Goal: Task Accomplishment & Management: Complete application form

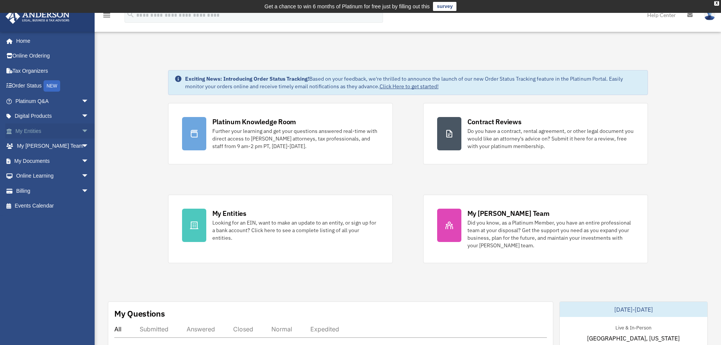
click at [81, 126] on span "arrow_drop_down" at bounding box center [88, 131] width 15 height 16
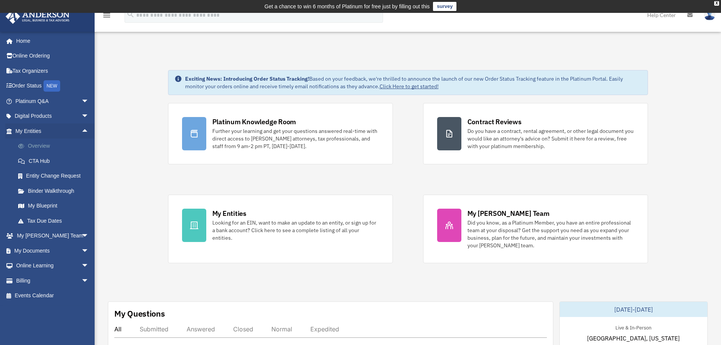
click at [44, 147] on link "Overview" at bounding box center [56, 146] width 90 height 15
click at [37, 148] on link "Overview" at bounding box center [56, 146] width 90 height 15
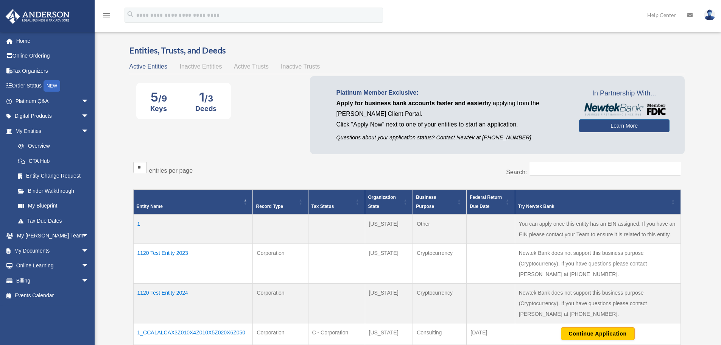
scroll to position [38, 0]
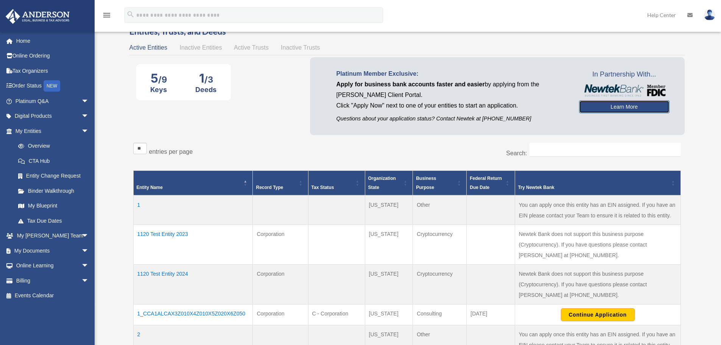
click at [607, 112] on link "Learn More" at bounding box center [624, 106] width 91 height 13
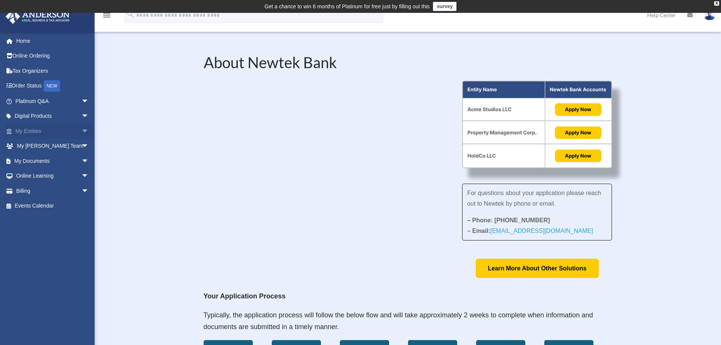
click at [81, 133] on span "arrow_drop_down" at bounding box center [88, 131] width 15 height 16
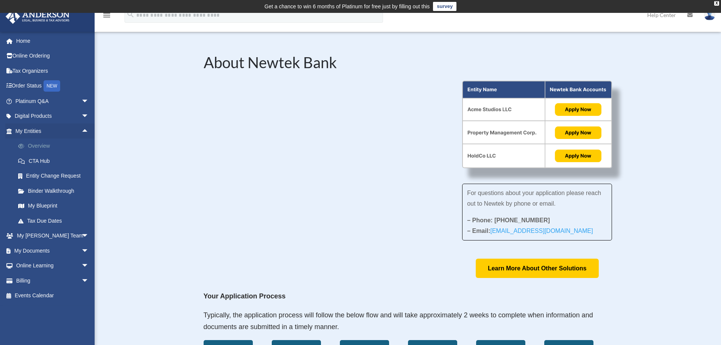
click at [44, 144] on link "Overview" at bounding box center [56, 146] width 90 height 15
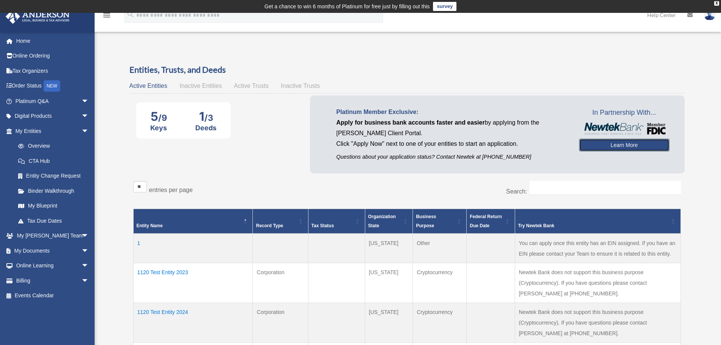
click at [618, 145] on link "Learn More" at bounding box center [624, 145] width 91 height 13
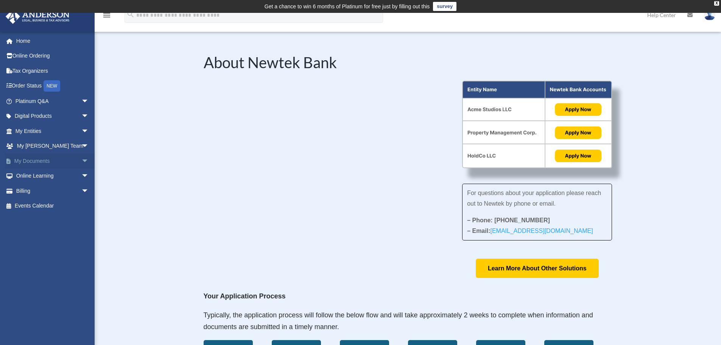
click at [81, 159] on span "arrow_drop_down" at bounding box center [88, 161] width 15 height 16
click at [52, 189] on link "Meeting Minutes" at bounding box center [56, 190] width 90 height 15
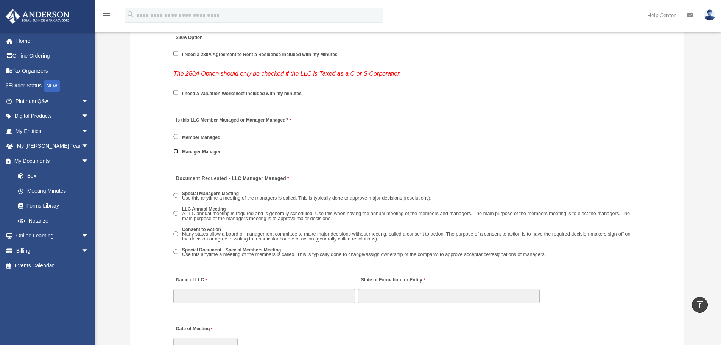
scroll to position [1073, 0]
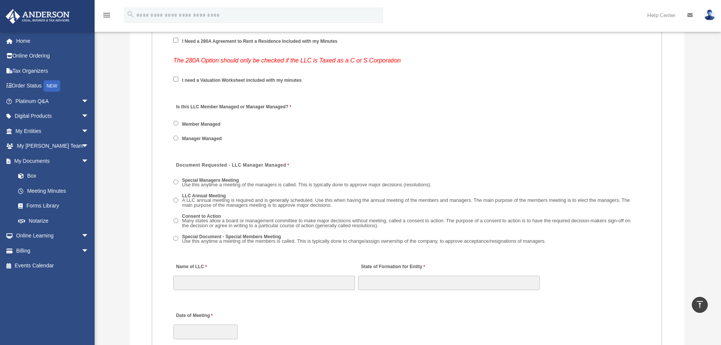
click at [174, 203] on span "LLC Annual Meeting A LLC annual meeting is required and is generally scheduled.…" at bounding box center [406, 201] width 467 height 19
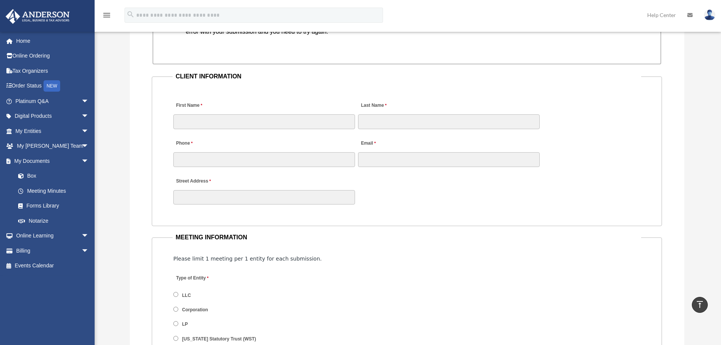
scroll to position [695, 0]
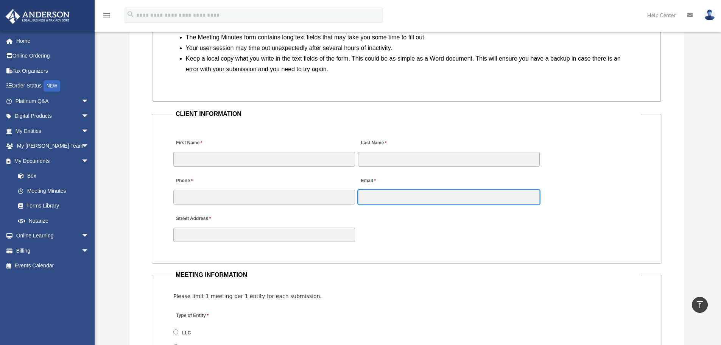
click at [414, 195] on input "Email" at bounding box center [449, 197] width 182 height 14
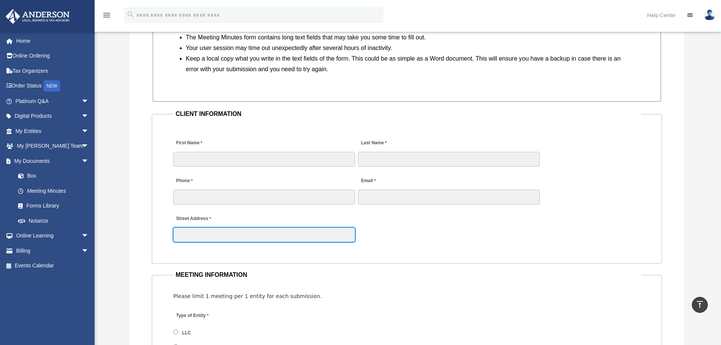
click at [197, 236] on input "Street Address" at bounding box center [264, 235] width 182 height 14
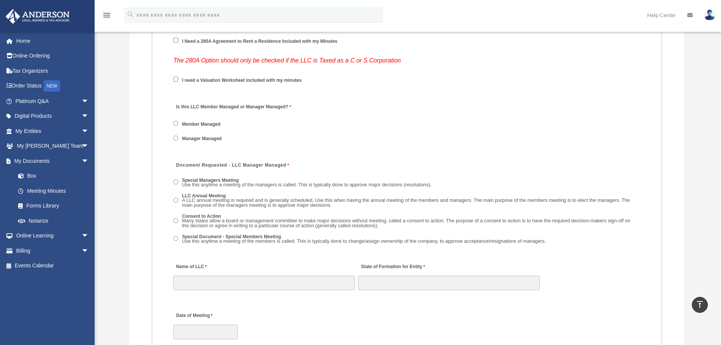
scroll to position [1111, 0]
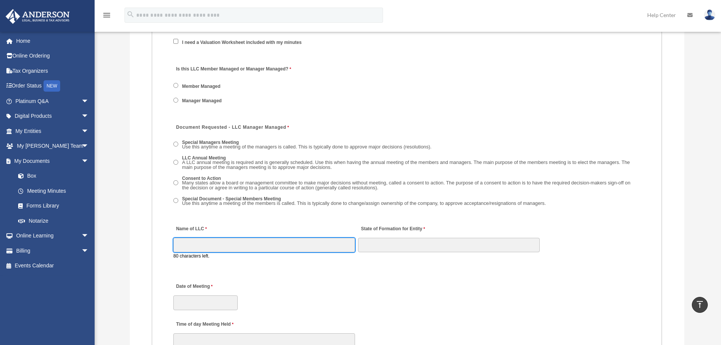
click at [192, 243] on input "Name of LLC" at bounding box center [264, 245] width 182 height 14
click at [237, 242] on input "Name of LLC" at bounding box center [264, 245] width 182 height 14
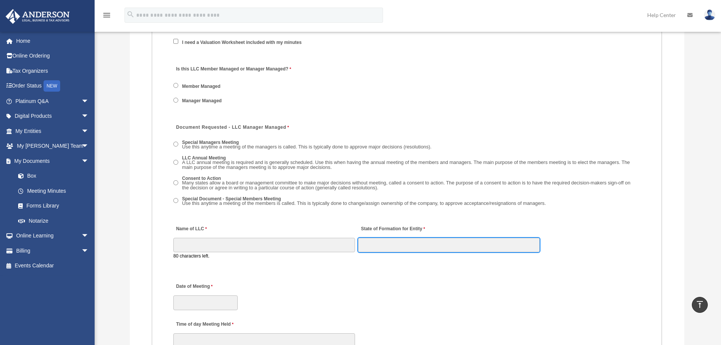
click at [428, 247] on input "State of Formation for Entity" at bounding box center [449, 245] width 182 height 14
click at [369, 240] on input "State of Formation for Entity" at bounding box center [449, 245] width 182 height 14
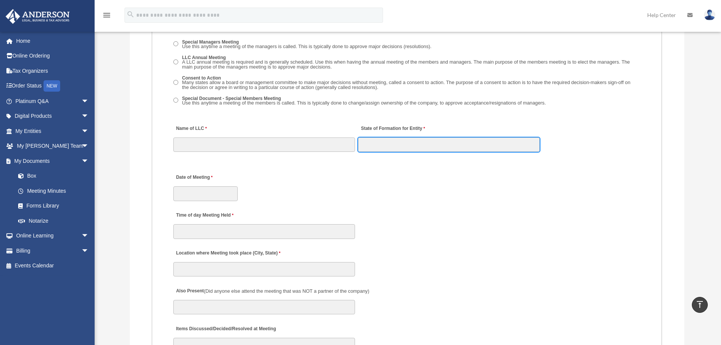
scroll to position [1225, 0]
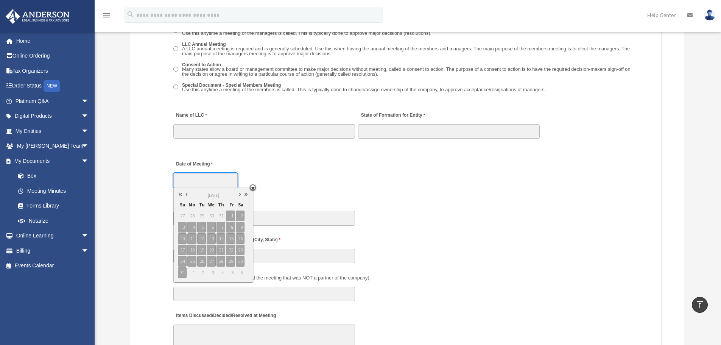
click at [195, 183] on input "Date of Meeting" at bounding box center [205, 180] width 64 height 14
click at [188, 192] on link at bounding box center [187, 194] width 6 height 8
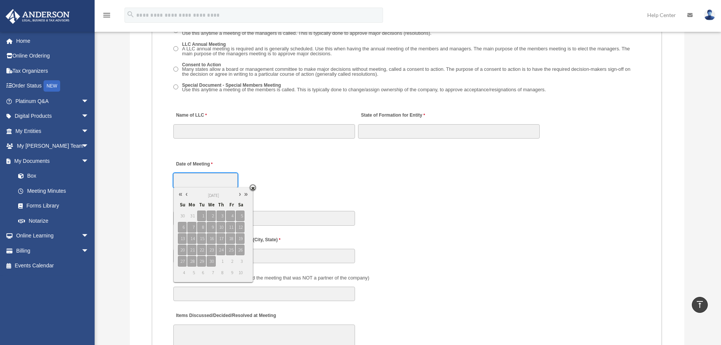
click at [188, 192] on link at bounding box center [187, 194] width 6 height 8
click at [238, 195] on link at bounding box center [240, 194] width 6 height 8
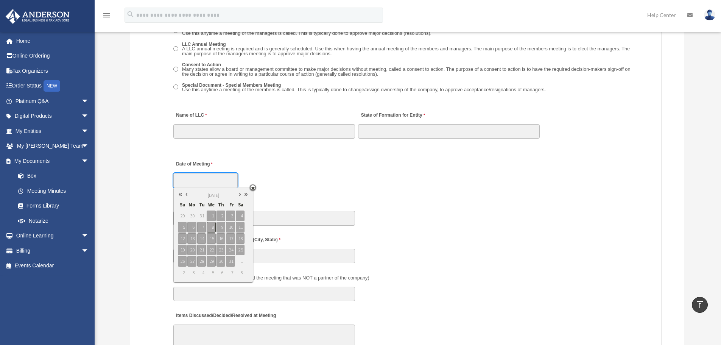
click at [207, 223] on div "29 30 31 1 2 3 4 5 6 7 8 9 10 11 12 13 14 15 16 17 18 19 20 21 22 23 24 25 26 2…" at bounding box center [214, 244] width 72 height 68
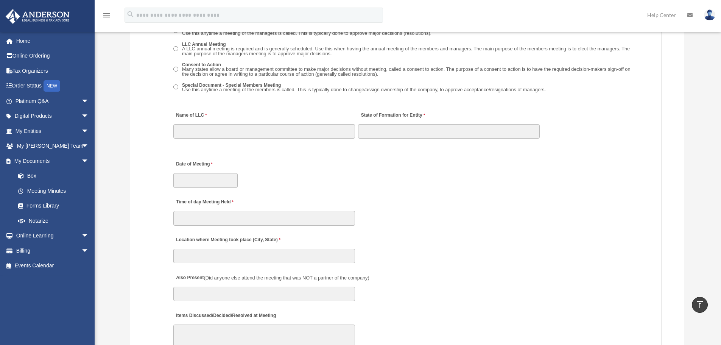
click at [267, 195] on div "Time of day Meeting Held" at bounding box center [407, 209] width 469 height 33
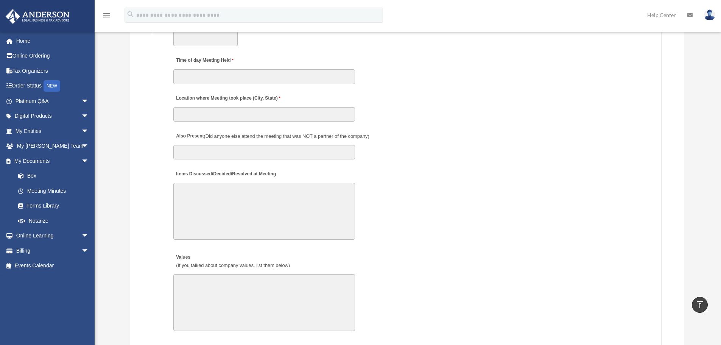
scroll to position [1376, 0]
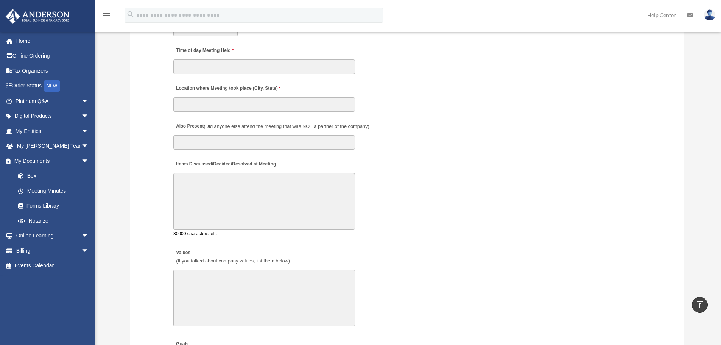
click at [262, 186] on textarea "Items Discussed/Decided/Resolved at Meeting" at bounding box center [264, 201] width 182 height 57
click at [276, 195] on textarea "Items Discussed/Decided/Resolved at Meeting" at bounding box center [264, 201] width 182 height 57
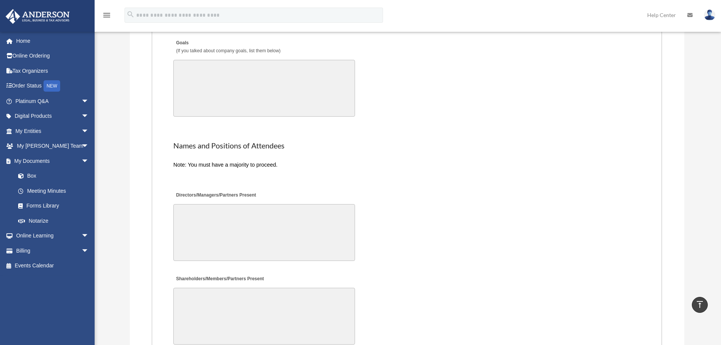
scroll to position [1717, 0]
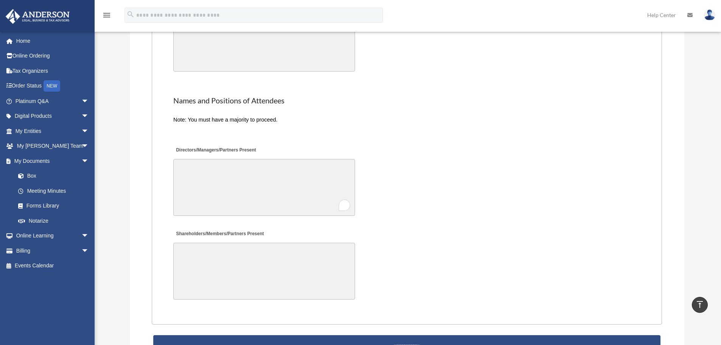
click at [274, 193] on textarea "Directors/Managers/Partners Present" at bounding box center [264, 187] width 182 height 57
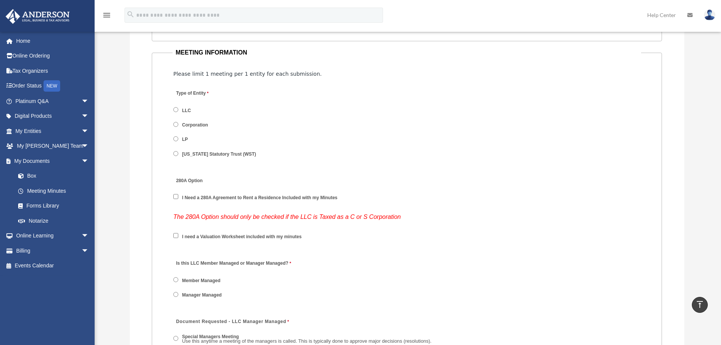
scroll to position [916, 0]
click at [81, 129] on span "arrow_drop_down" at bounding box center [88, 131] width 15 height 16
click at [39, 147] on link "Overview" at bounding box center [56, 146] width 90 height 15
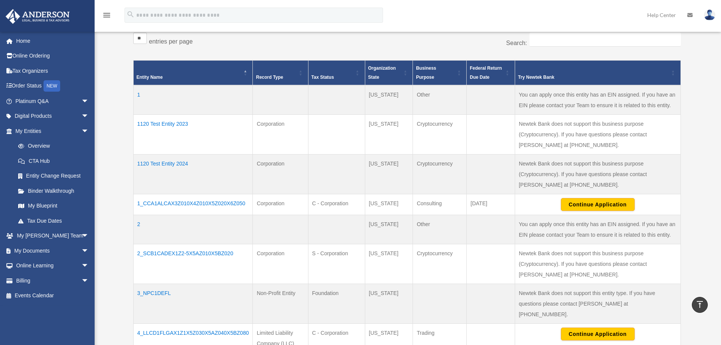
scroll to position [162, 0]
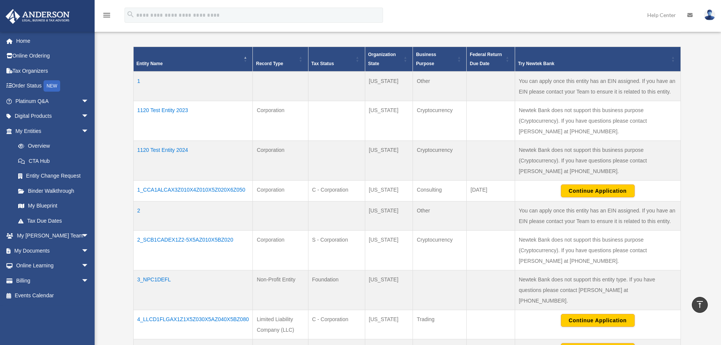
drag, startPoint x: 200, startPoint y: 187, endPoint x: 170, endPoint y: 195, distance: 30.6
click at [170, 195] on td "1_CCA1ALCAX3Z010X4Z010X5Z020X6Z050" at bounding box center [193, 191] width 120 height 21
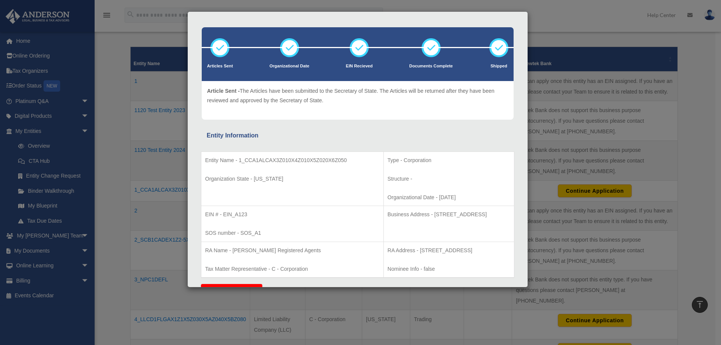
scroll to position [76, 0]
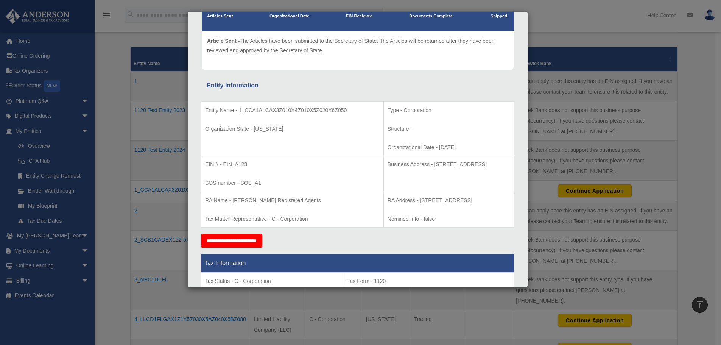
drag, startPoint x: 398, startPoint y: 208, endPoint x: 382, endPoint y: 198, distance: 19.4
click at [388, 198] on p "RA Address - [STREET_ADDRESS]" at bounding box center [449, 200] width 123 height 9
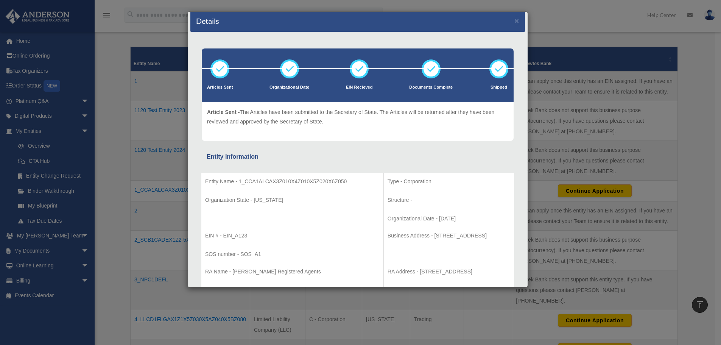
scroll to position [0, 0]
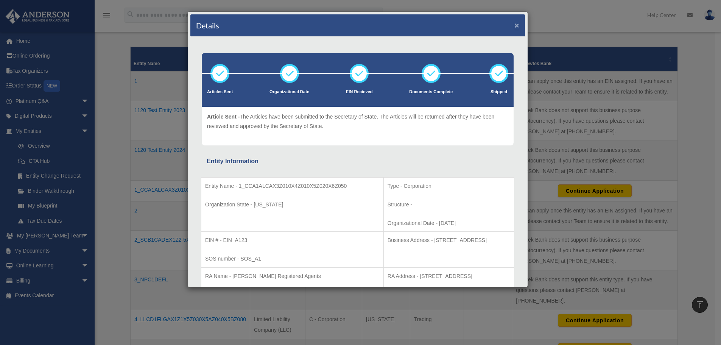
click at [515, 25] on button "×" at bounding box center [517, 25] width 5 height 8
